Goal: Task Accomplishment & Management: Manage account settings

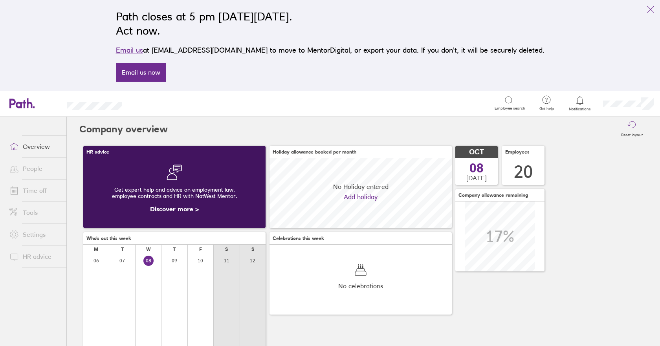
scroll to position [70, 182]
click at [33, 189] on link "Time off" at bounding box center [34, 191] width 63 height 16
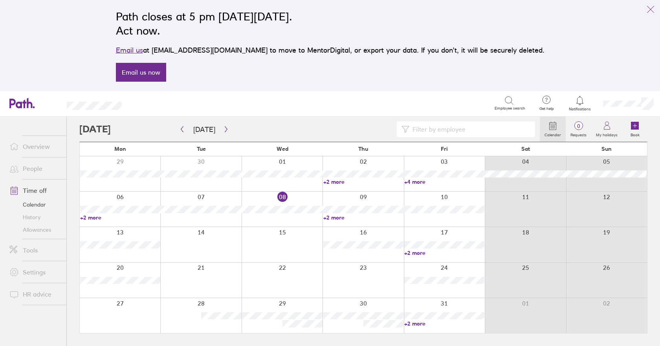
click at [341, 217] on link "+2 more" at bounding box center [363, 217] width 80 height 7
click at [283, 216] on div at bounding box center [282, 209] width 81 height 35
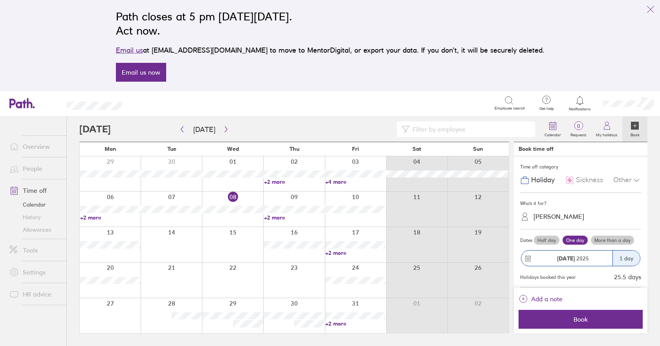
click at [235, 215] on div at bounding box center [232, 209] width 61 height 35
drag, startPoint x: 538, startPoint y: 215, endPoint x: 548, endPoint y: 220, distance: 11.4
click at [538, 215] on div "[PERSON_NAME]" at bounding box center [559, 216] width 51 height 7
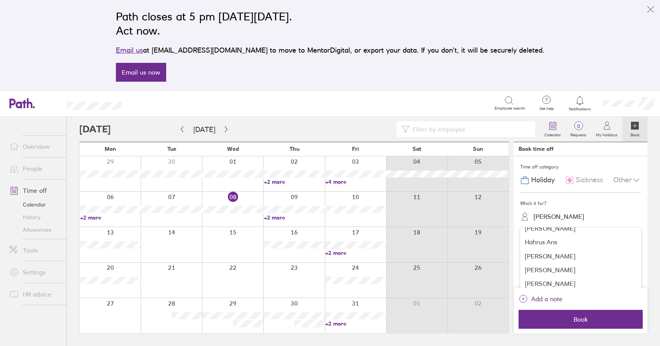
scroll to position [162, 0]
click at [565, 265] on div "[PERSON_NAME]" at bounding box center [580, 268] width 121 height 14
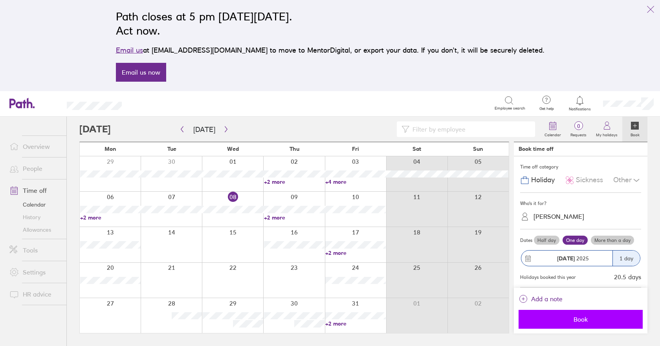
click at [581, 321] on span "Book" at bounding box center [580, 319] width 113 height 7
